Goal: Information Seeking & Learning: Learn about a topic

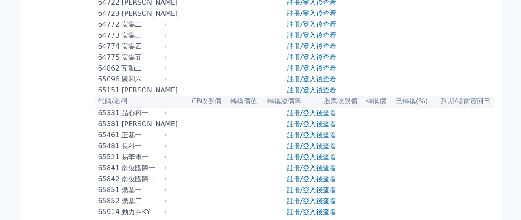
scroll to position [4137, 0]
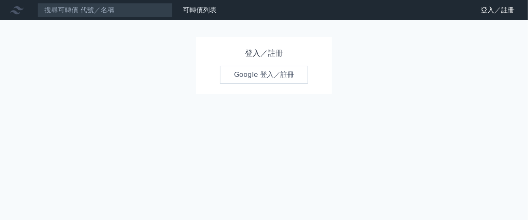
click at [275, 75] on link "Google 登入／註冊" at bounding box center [264, 75] width 88 height 18
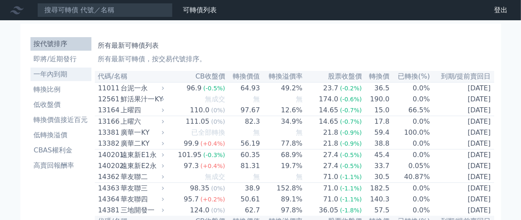
click at [60, 74] on li "一年內到期" at bounding box center [60, 74] width 61 height 10
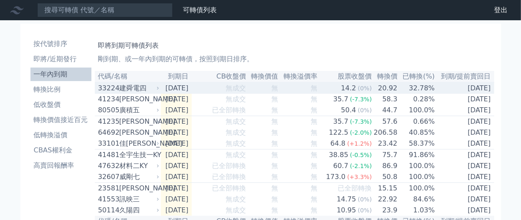
click at [412, 84] on td "32.78%" at bounding box center [416, 88] width 37 height 11
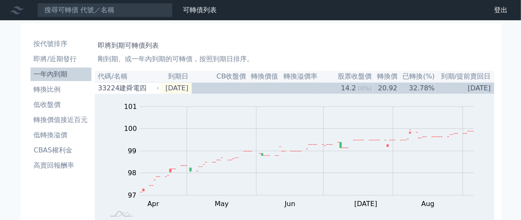
click at [424, 74] on th "已轉換(%)" at bounding box center [416, 76] width 37 height 11
click at [421, 74] on th "已轉換(%)" at bounding box center [416, 76] width 37 height 11
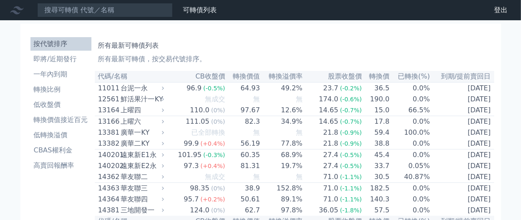
click at [417, 76] on th "已轉換(%)" at bounding box center [410, 76] width 41 height 11
click at [35, 73] on li "一年內到期" at bounding box center [60, 74] width 61 height 10
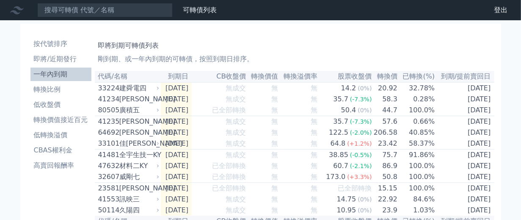
click at [226, 50] on h1 "即將到期可轉債列表" at bounding box center [294, 46] width 393 height 10
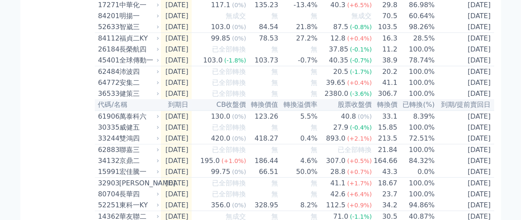
scroll to position [282, 0]
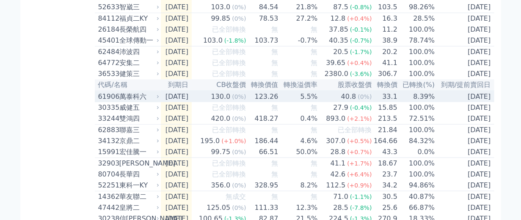
click at [130, 102] on div "萬泰科六" at bounding box center [138, 97] width 38 height 10
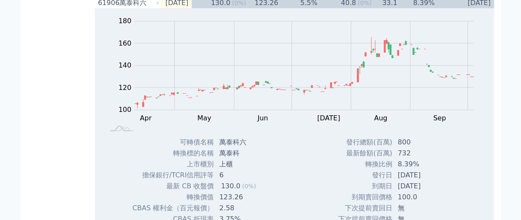
scroll to position [470, 0]
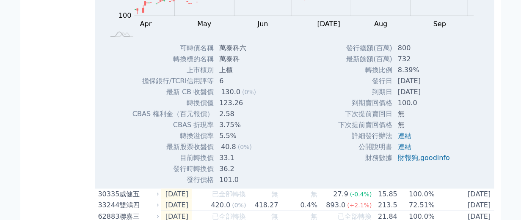
drag, startPoint x: 440, startPoint y: 114, endPoint x: 359, endPoint y: 114, distance: 80.8
click at [359, 98] on tr "到期日 [DATE]" at bounding box center [397, 92] width 119 height 11
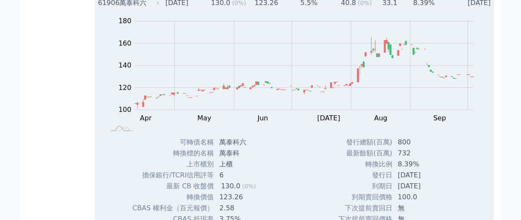
click at [120, 8] on div "萬泰科六" at bounding box center [138, 3] width 38 height 10
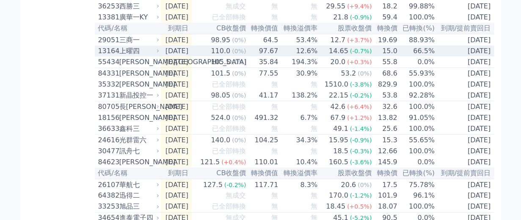
scroll to position [658, 0]
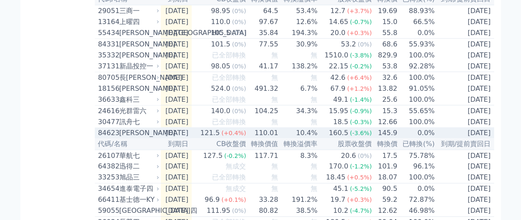
click at [192, 139] on td "[DATE]" at bounding box center [176, 133] width 31 height 11
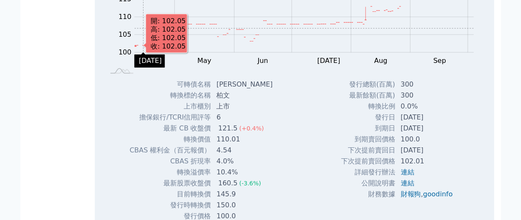
scroll to position [752, 0]
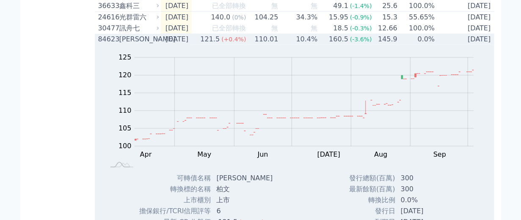
click at [126, 44] on div "[PERSON_NAME]" at bounding box center [138, 39] width 38 height 10
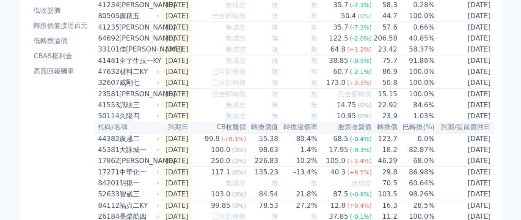
scroll to position [0, 0]
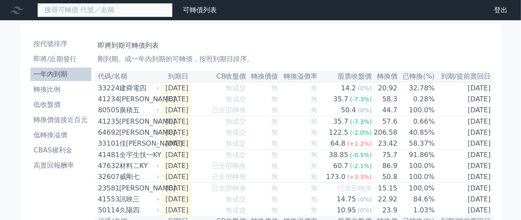
click at [81, 9] on input at bounding box center [104, 10] width 135 height 14
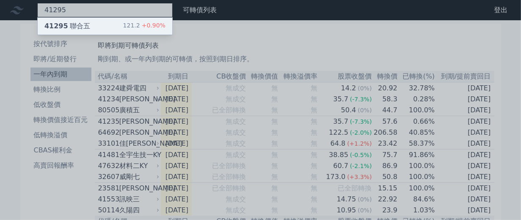
type input "41295"
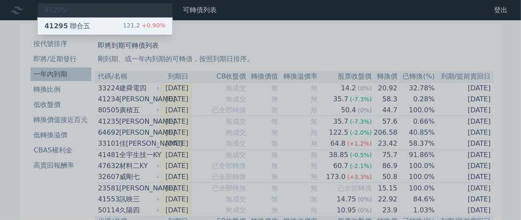
click at [78, 27] on div "41295 聯合五" at bounding box center [67, 26] width 46 height 10
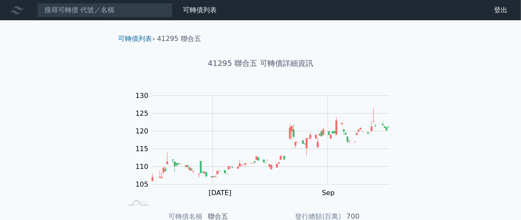
click at [0, 0] on link "財務數據" at bounding box center [0, 0] width 0 height 0
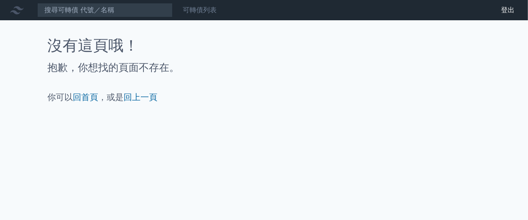
click at [187, 8] on link "可轉債列表" at bounding box center [200, 10] width 34 height 8
